Goal: Task Accomplishment & Management: Use online tool/utility

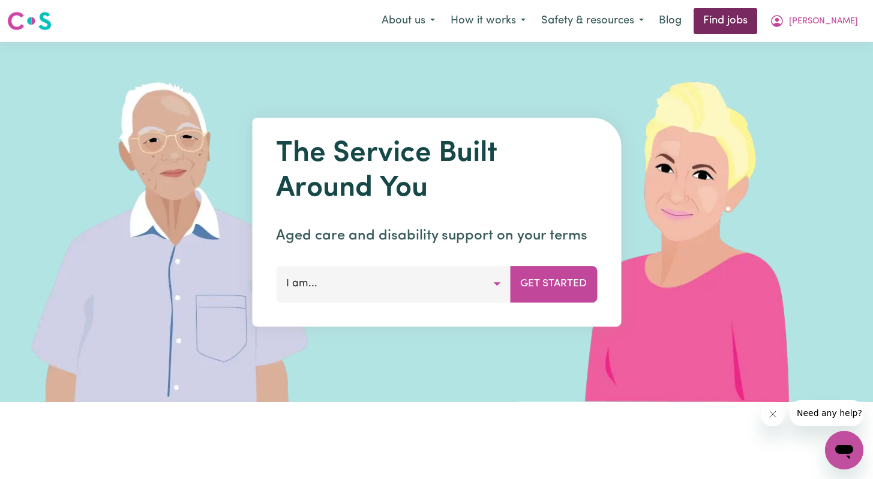
click at [757, 24] on link "Find jobs" at bounding box center [725, 21] width 64 height 26
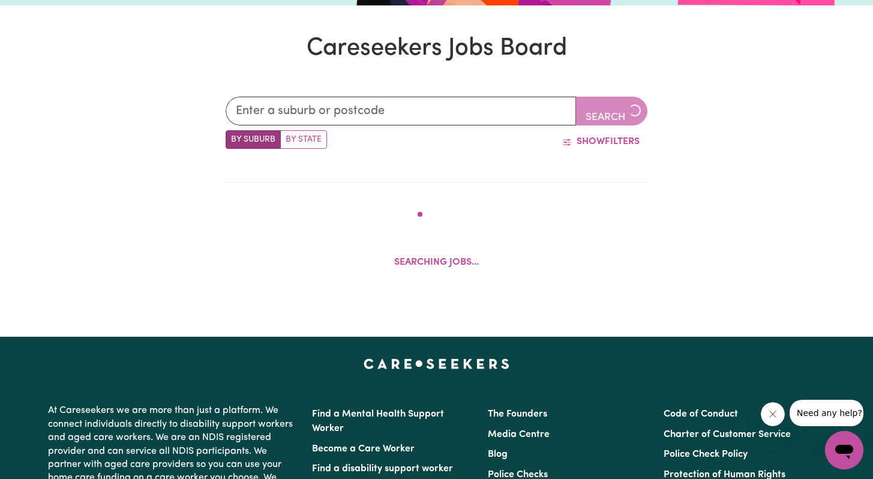
scroll to position [323, 0]
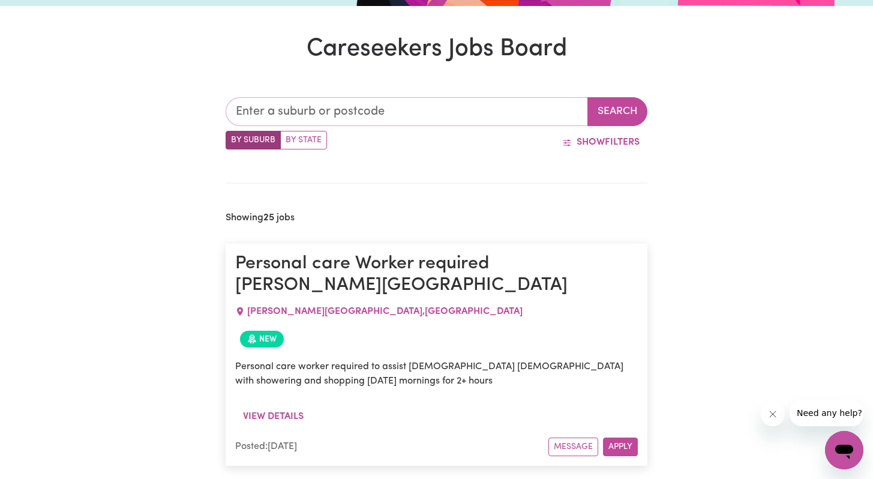
click at [377, 106] on input "text" at bounding box center [406, 111] width 363 height 29
click at [362, 119] on input "text" at bounding box center [406, 111] width 363 height 29
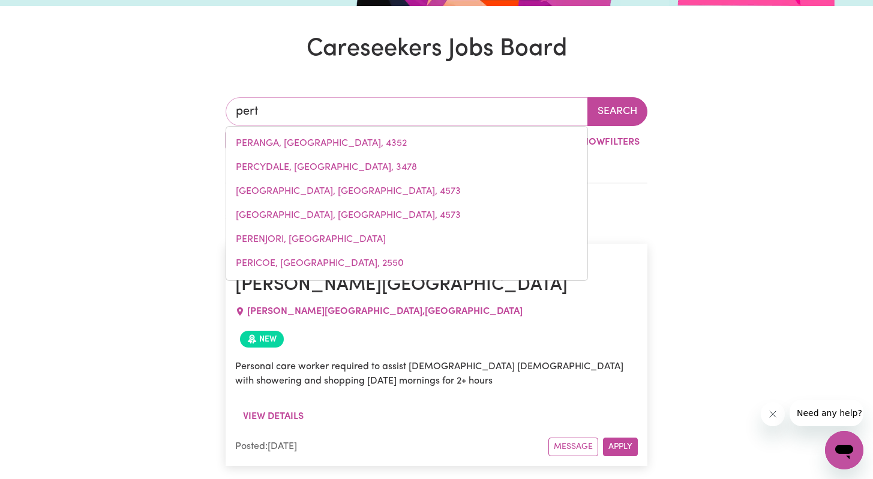
type input "per"
type input "perANGA, [GEOGRAPHIC_DATA], 4352"
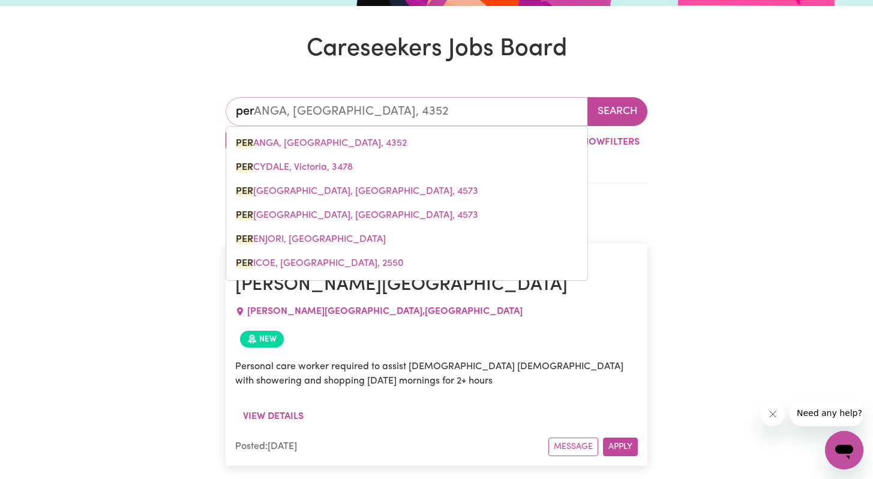
type input "pe"
type input "p"
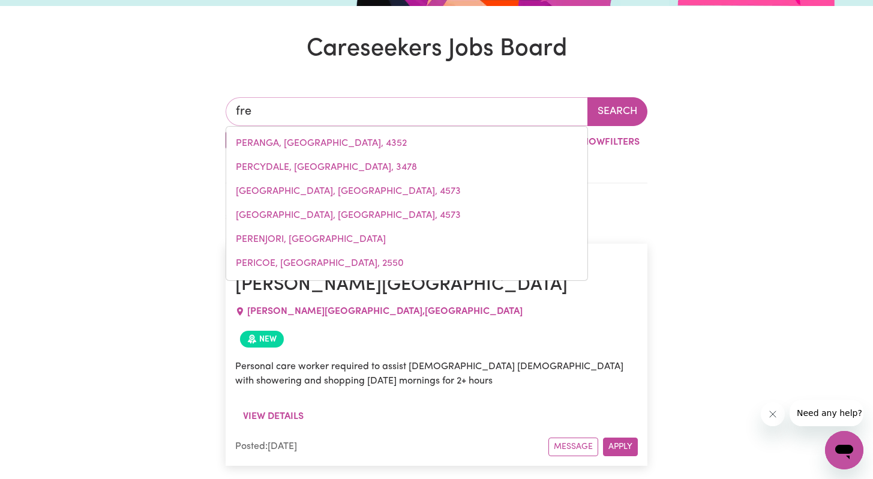
type input "frem"
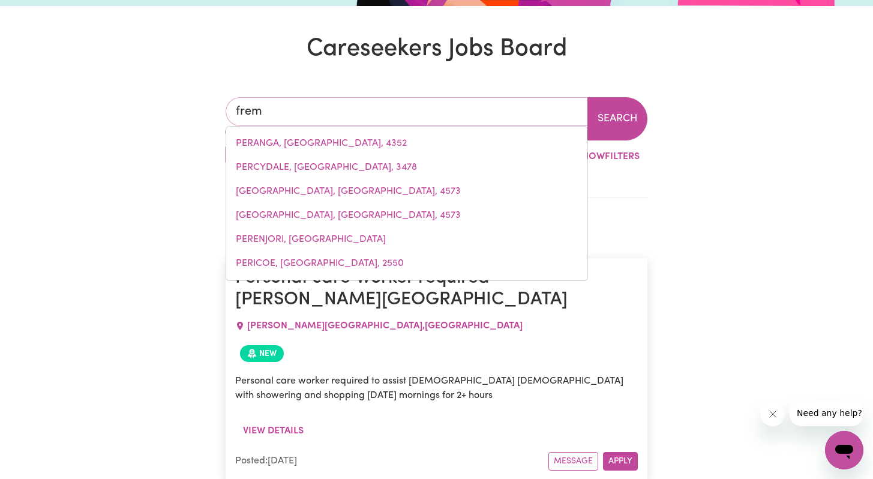
type input "fremANTLE, [GEOGRAPHIC_DATA], 6160"
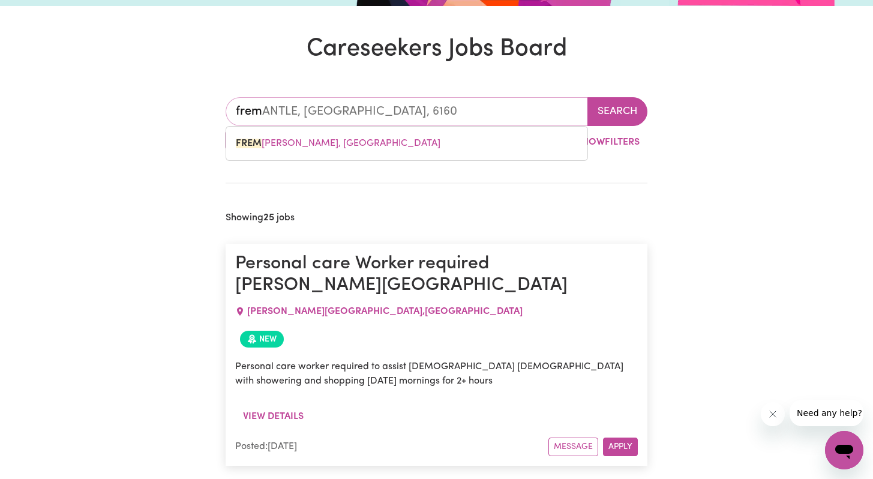
click at [422, 159] on div "FREM [PERSON_NAME], [GEOGRAPHIC_DATA], 6160" at bounding box center [406, 143] width 362 height 35
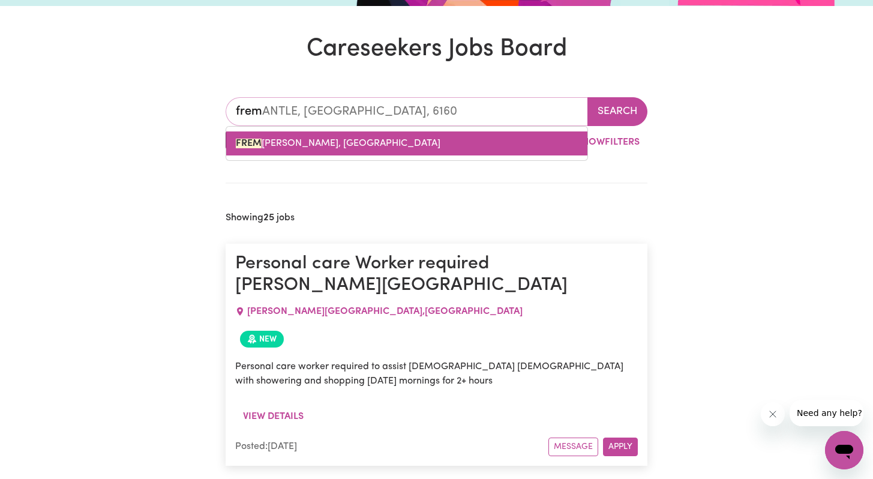
click at [425, 143] on link "FREM [PERSON_NAME], [GEOGRAPHIC_DATA], 6160" at bounding box center [406, 143] width 361 height 24
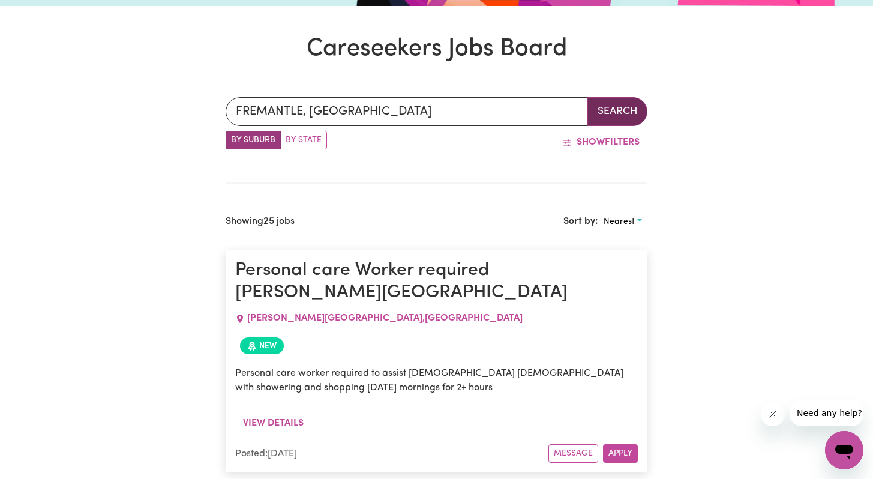
click at [599, 120] on button "Search" at bounding box center [617, 111] width 60 height 29
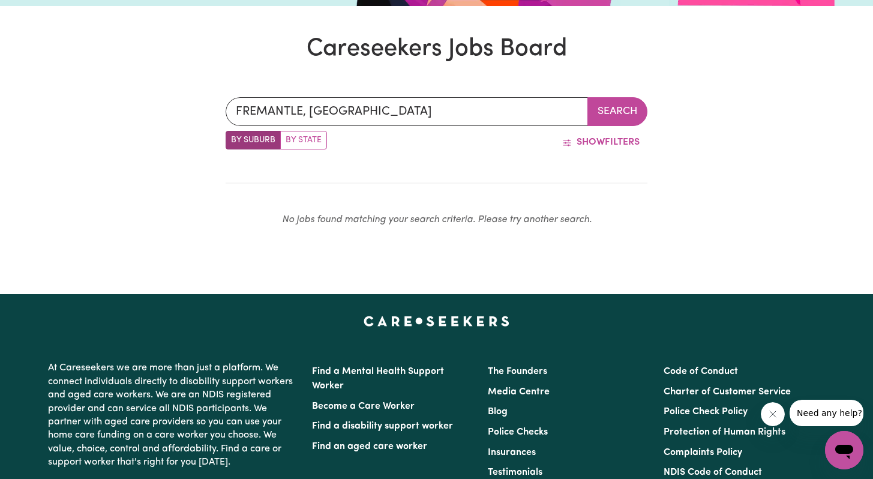
click at [302, 139] on label "By State" at bounding box center [303, 140] width 47 height 19
click at [233, 139] on input "By State" at bounding box center [229, 135] width 8 height 8
radio input "true"
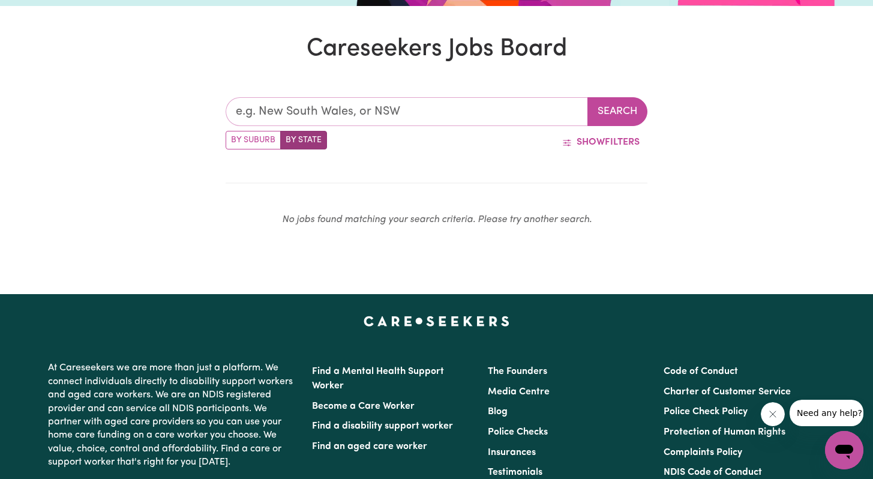
click at [331, 110] on input "text" at bounding box center [406, 111] width 363 height 29
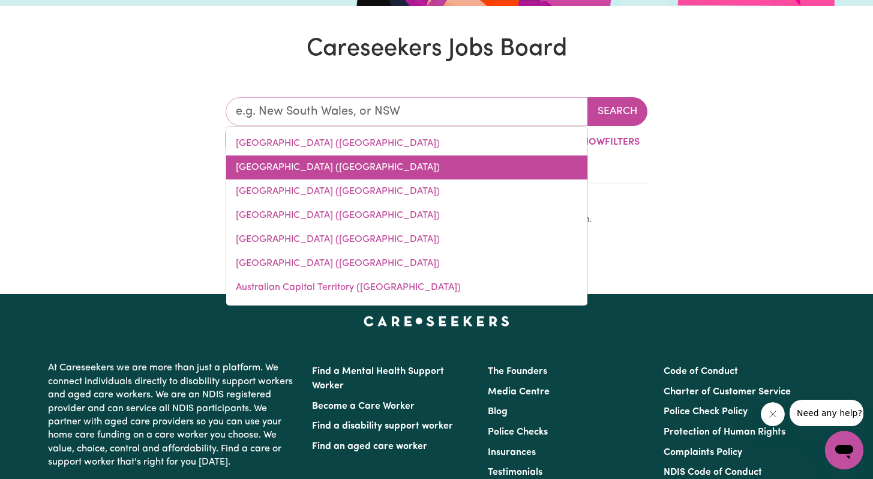
click at [318, 163] on link "[GEOGRAPHIC_DATA] ([GEOGRAPHIC_DATA])" at bounding box center [406, 167] width 361 height 24
type input "[GEOGRAPHIC_DATA] ([GEOGRAPHIC_DATA])"
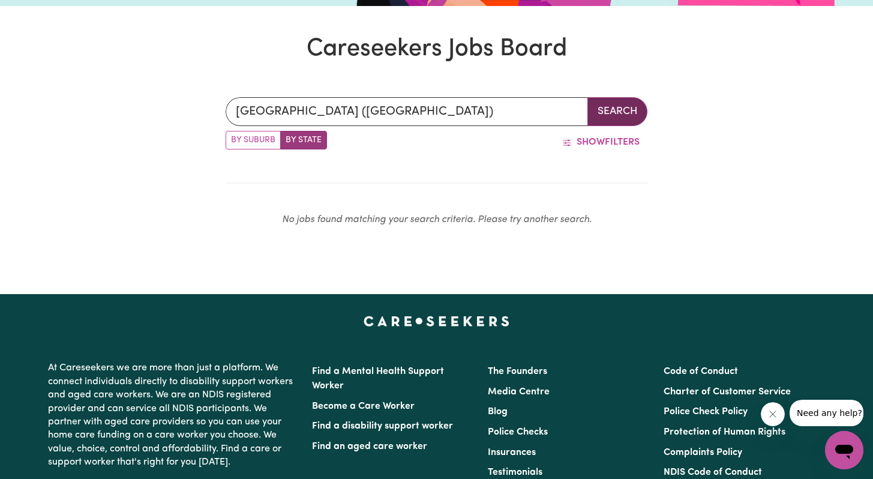
click at [617, 106] on button "Search" at bounding box center [617, 111] width 60 height 29
